Goal: Task Accomplishment & Management: Manage account settings

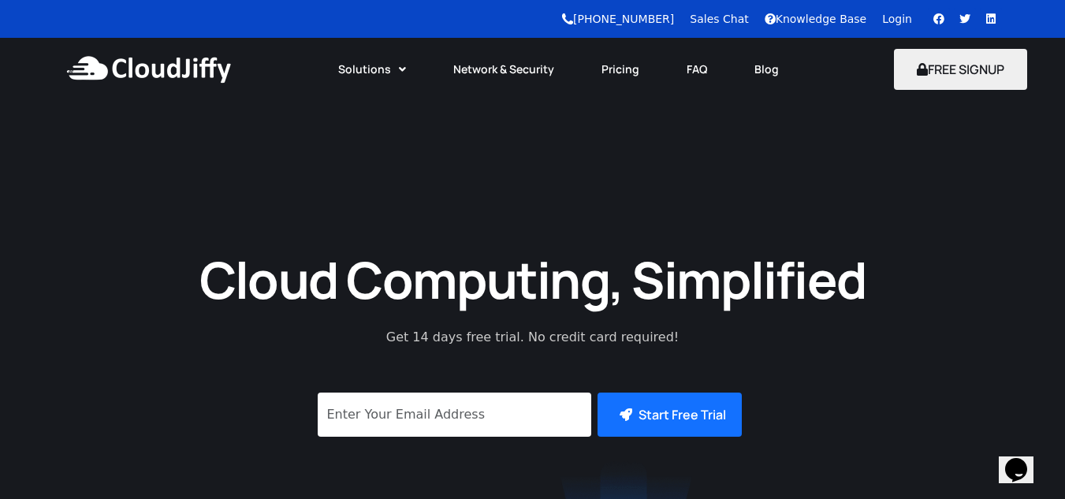
drag, startPoint x: 898, startPoint y: 7, endPoint x: 893, endPoint y: 23, distance: 16.7
click at [893, 23] on div "[PHONE_NUMBER] Sales Chat Knowledge Base Login Facebook Twitter Linkedin" at bounding box center [504, 19] width 1009 height 38
click at [893, 23] on link "Login" at bounding box center [897, 19] width 30 height 13
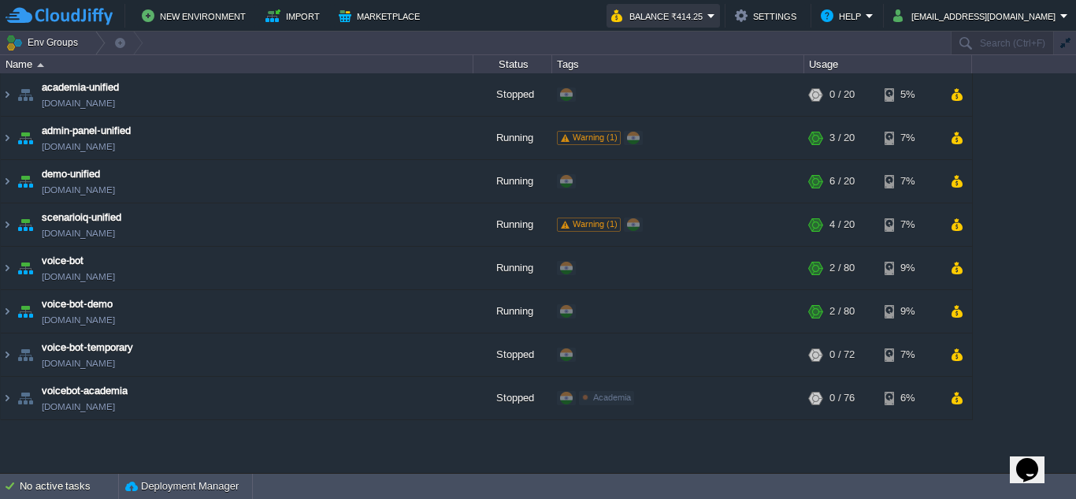
click at [708, 15] on button "Balance ₹414.25" at bounding box center [659, 15] width 96 height 19
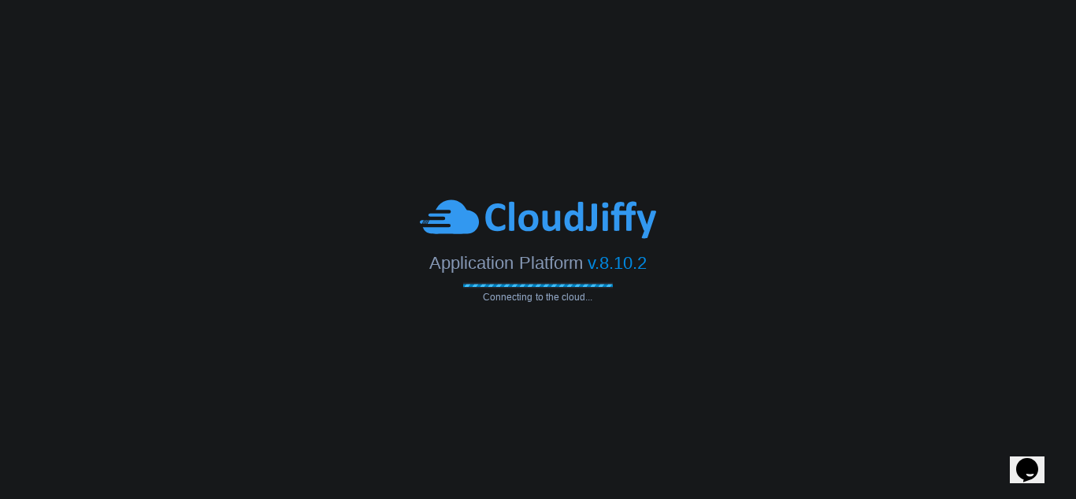
click at [693, 143] on body "Application Platform v.8.10.2 Connecting to the cloud..." at bounding box center [538, 249] width 1076 height 499
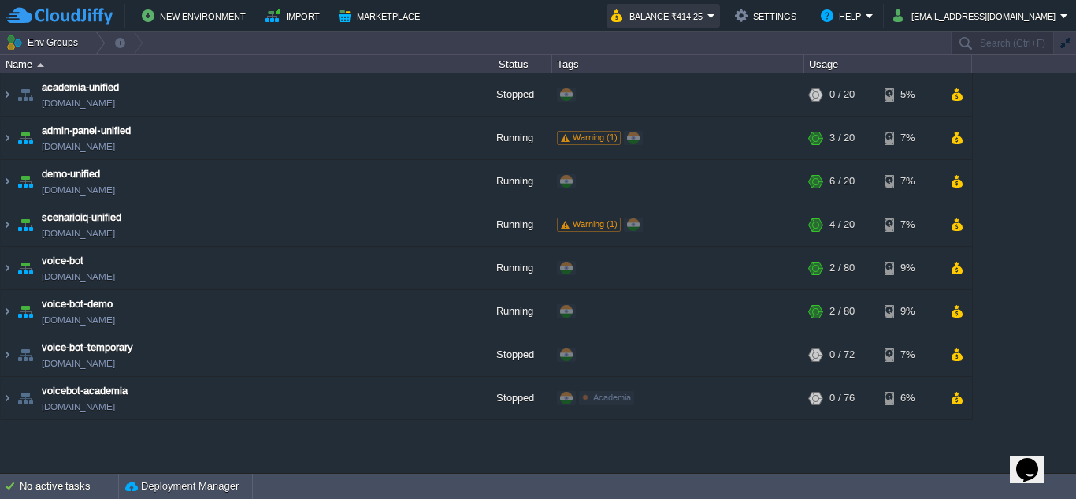
click at [686, 18] on button "Balance ₹414.25" at bounding box center [659, 15] width 96 height 19
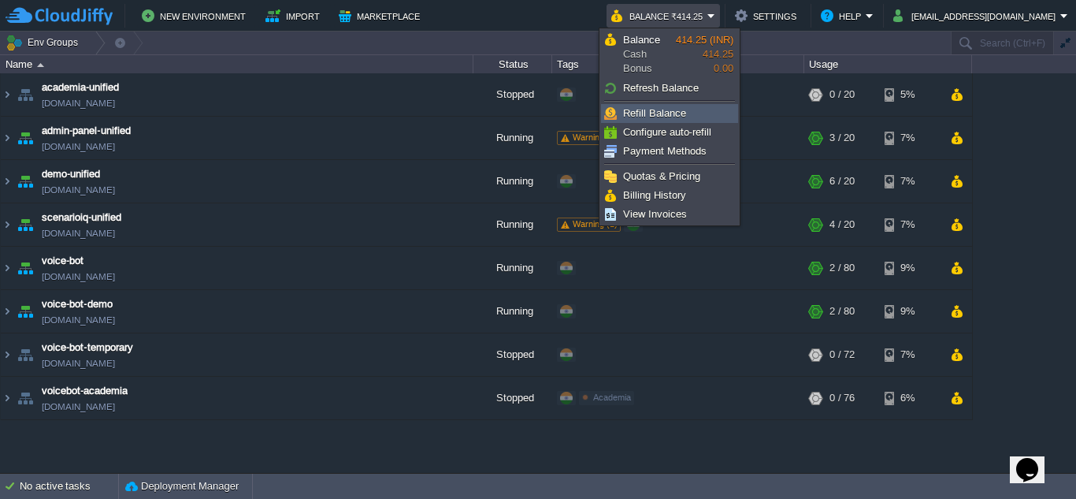
click at [645, 116] on span "Refill Balance" at bounding box center [654, 113] width 63 height 12
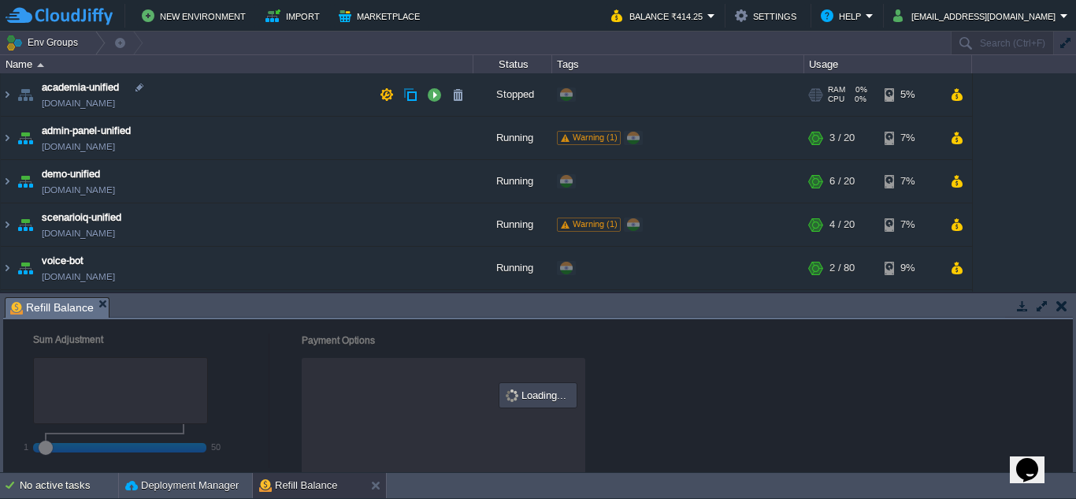
checkbox input "true"
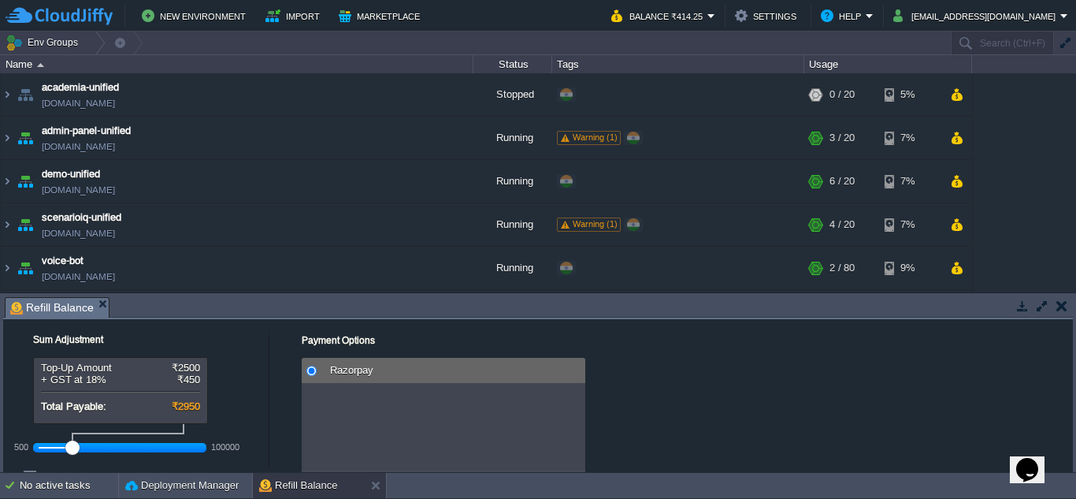
click at [76, 447] on div at bounding box center [72, 447] width 14 height 14
drag, startPoint x: 76, startPoint y: 447, endPoint x: 94, endPoint y: 448, distance: 17.4
click at [94, 448] on div at bounding box center [100, 447] width 14 height 14
click at [95, 448] on div at bounding box center [120, 447] width 163 height 14
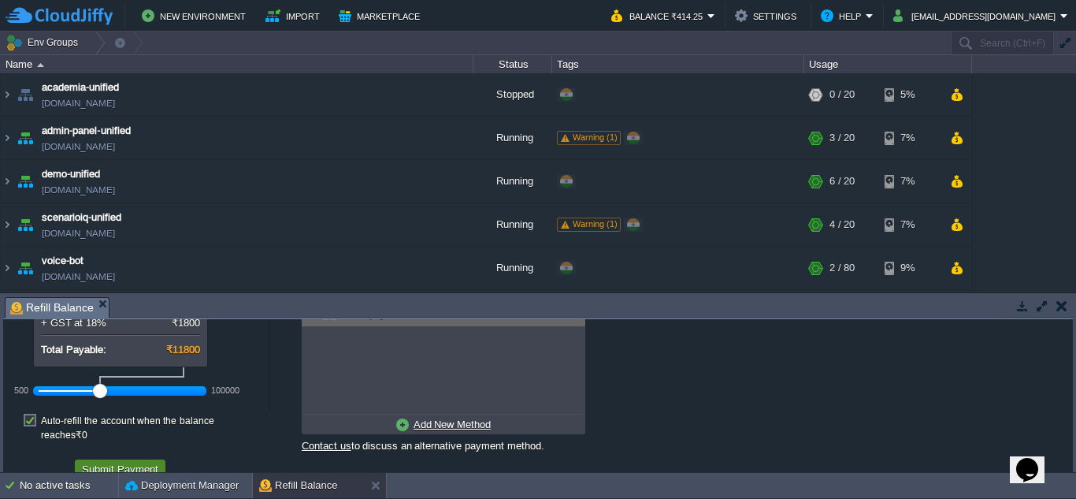
click at [102, 462] on button "Submit Payment" at bounding box center [120, 469] width 86 height 14
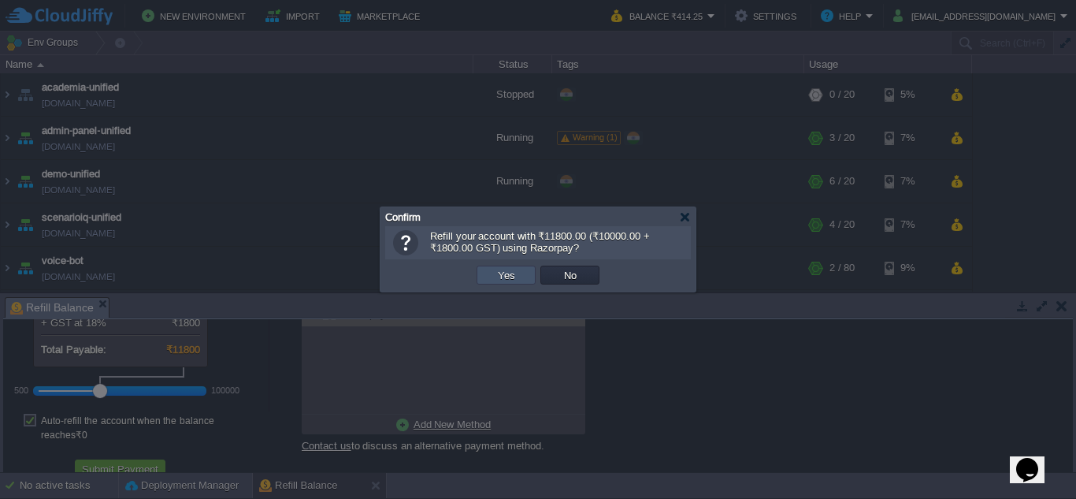
drag, startPoint x: 505, startPoint y: 277, endPoint x: 593, endPoint y: 410, distance: 159.8
click at [593, 410] on body "New Environment Import Marketplace Bonus ₹0.00 Upgrade Account Balance ₹414.25 …" at bounding box center [538, 249] width 1076 height 499
click at [515, 273] on button "Yes" at bounding box center [506, 275] width 27 height 14
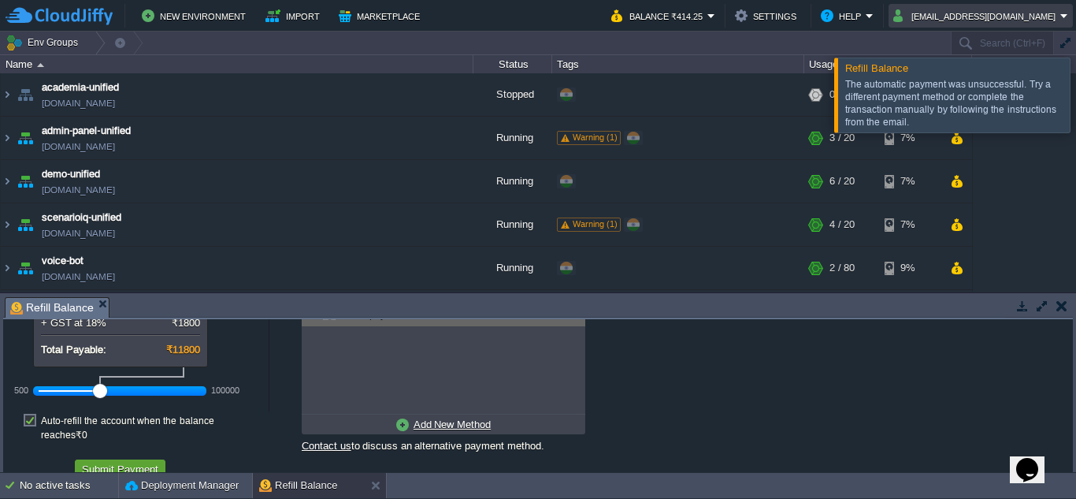
click at [950, 18] on button "info@applicationsquare.com" at bounding box center [977, 15] width 167 height 19
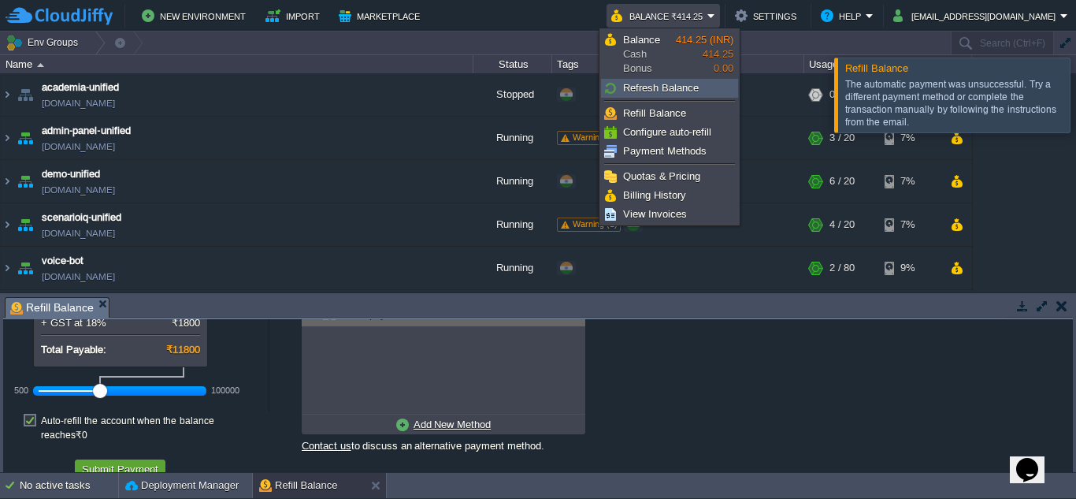
click at [655, 92] on span "Refresh Balance" at bounding box center [661, 88] width 76 height 12
click at [626, 214] on span "View Invoices" at bounding box center [655, 214] width 64 height 12
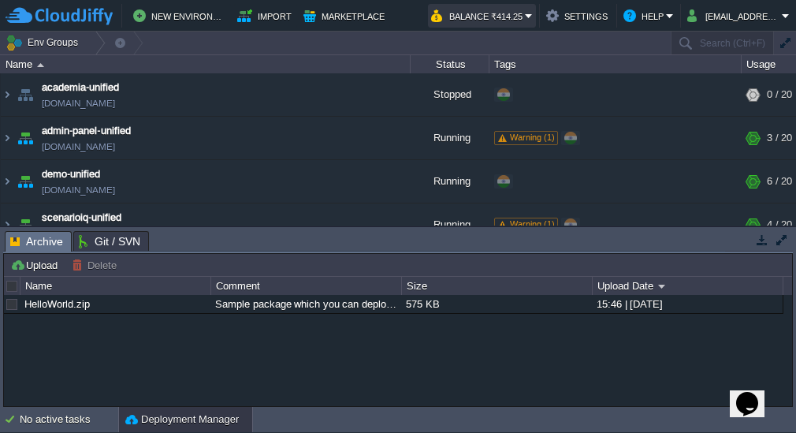
click at [498, 9] on button "Balance ₹414.25" at bounding box center [478, 15] width 94 height 19
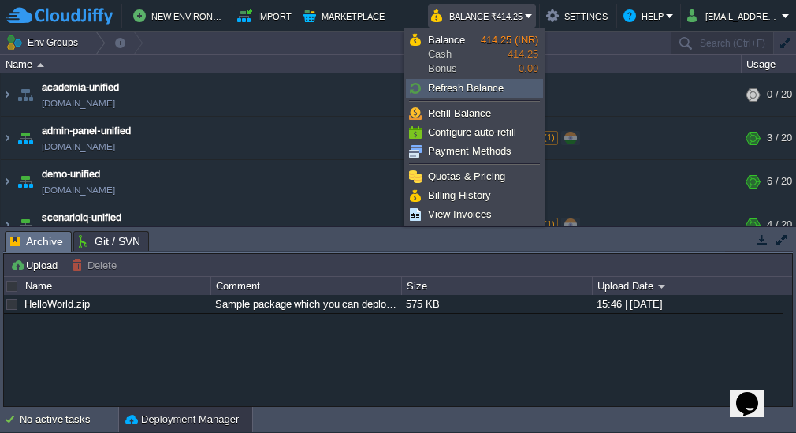
click at [433, 96] on link "Refresh Balance" at bounding box center [475, 88] width 136 height 17
